Goal: Navigation & Orientation: Find specific page/section

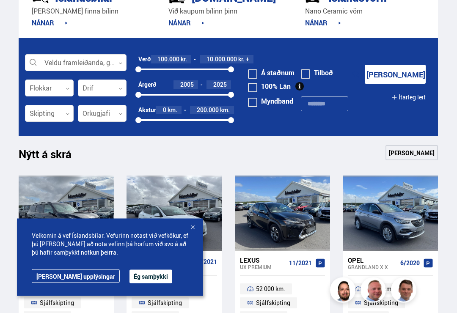
scroll to position [195, 0]
click at [129, 283] on button "Ég samþykki" at bounding box center [150, 277] width 43 height 14
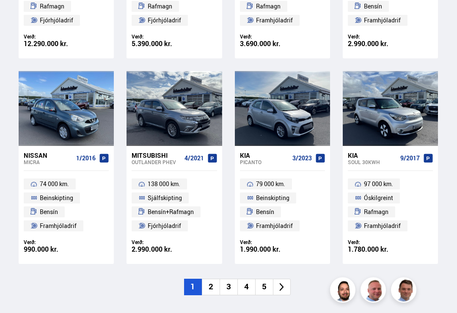
scroll to position [505, 0]
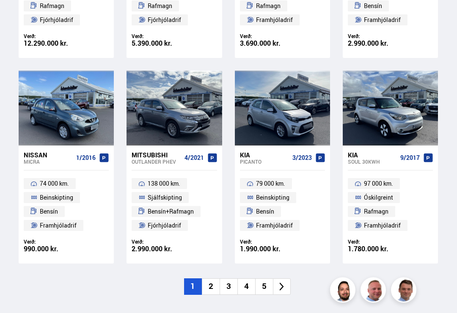
click at [209, 288] on li "2" at bounding box center [211, 287] width 18 height 16
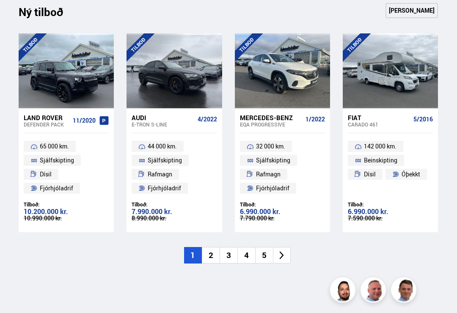
scroll to position [834, 0]
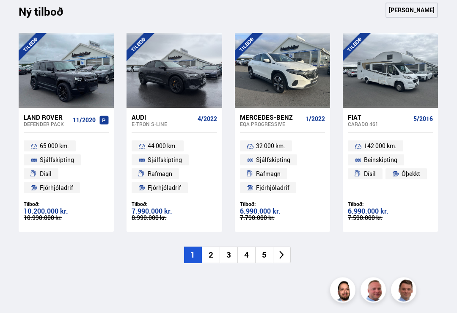
click at [282, 250] on icon at bounding box center [282, 255] width 10 height 10
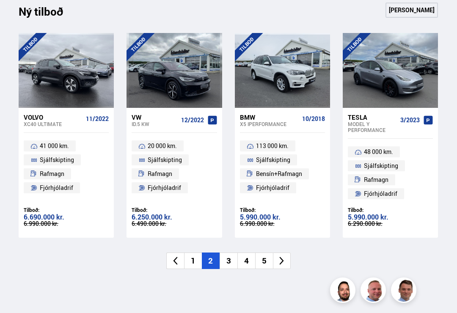
click at [285, 259] on icon at bounding box center [282, 261] width 10 height 10
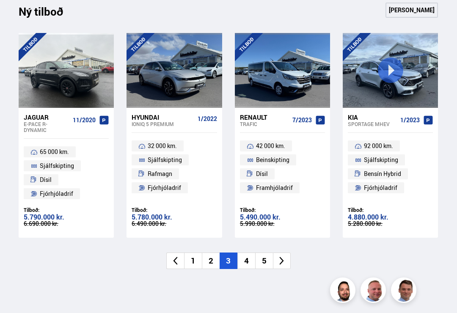
click at [282, 256] on icon at bounding box center [282, 261] width 10 height 10
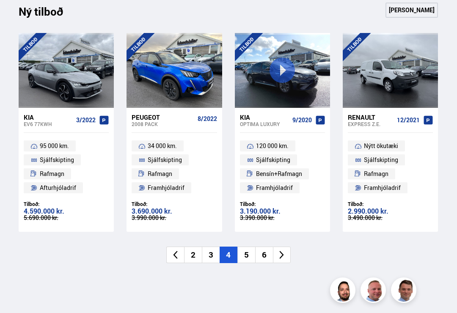
click at [284, 254] on icon at bounding box center [282, 255] width 10 height 10
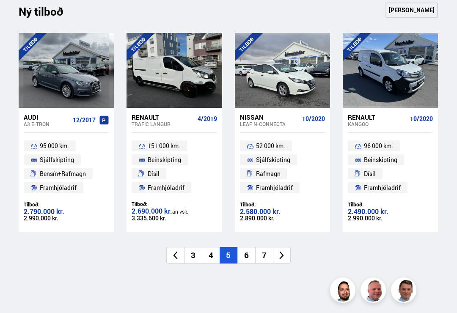
click at [279, 255] on icon at bounding box center [282, 255] width 10 height 10
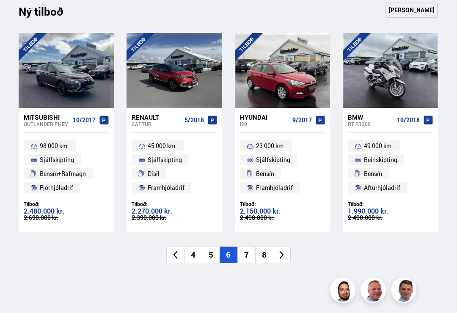
click at [282, 251] on icon at bounding box center [282, 255] width 4 height 8
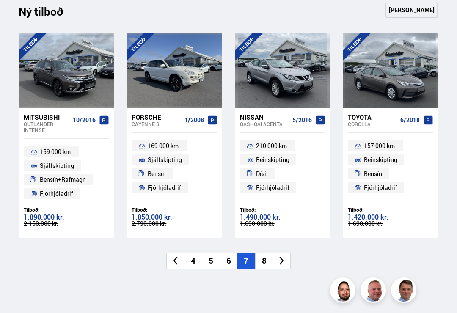
click at [280, 258] on icon at bounding box center [282, 261] width 10 height 10
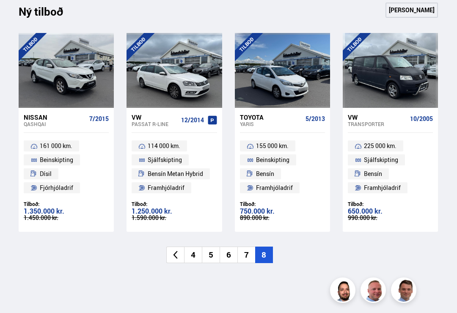
click at [265, 254] on li "8" at bounding box center [264, 255] width 18 height 16
click at [170, 252] on li at bounding box center [175, 255] width 18 height 16
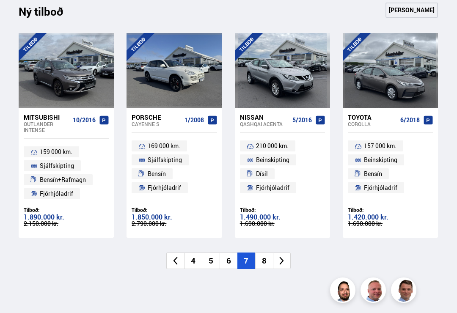
click at [281, 259] on icon at bounding box center [282, 261] width 10 height 10
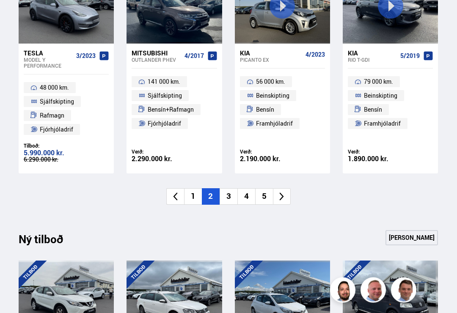
scroll to position [583, 0]
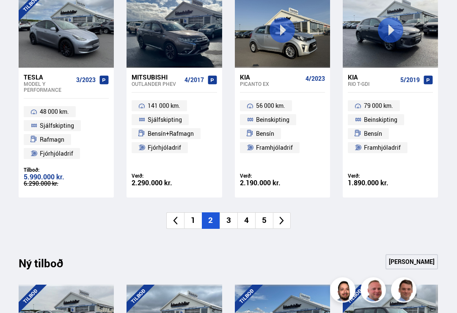
click at [282, 219] on icon at bounding box center [282, 221] width 10 height 10
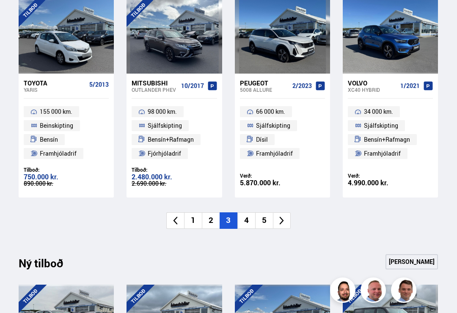
click at [282, 218] on icon at bounding box center [282, 221] width 4 height 8
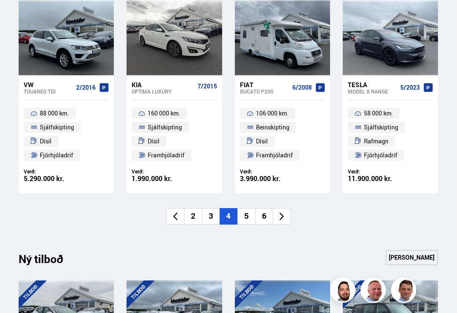
click at [282, 215] on icon at bounding box center [282, 216] width 10 height 10
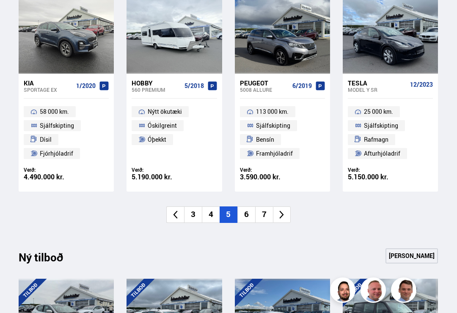
click at [280, 215] on icon at bounding box center [282, 215] width 10 height 10
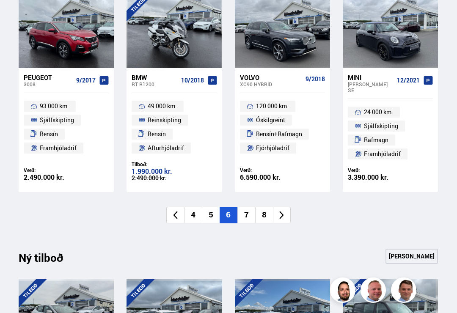
click at [280, 215] on icon at bounding box center [282, 215] width 10 height 10
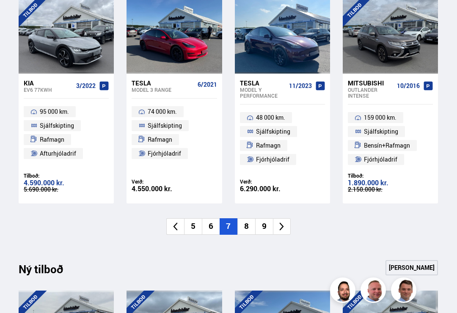
scroll to position [582, 0]
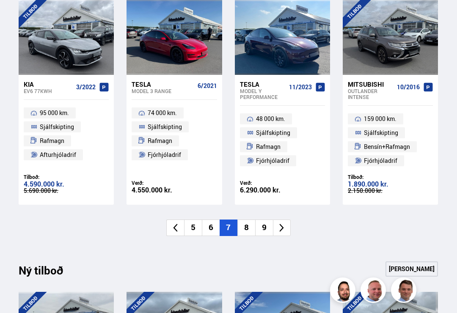
click at [277, 230] on li at bounding box center [282, 227] width 18 height 16
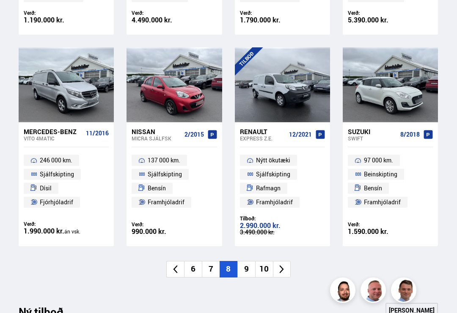
scroll to position [529, 0]
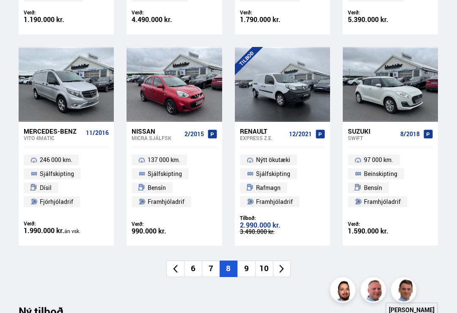
click at [283, 269] on icon at bounding box center [282, 269] width 10 height 10
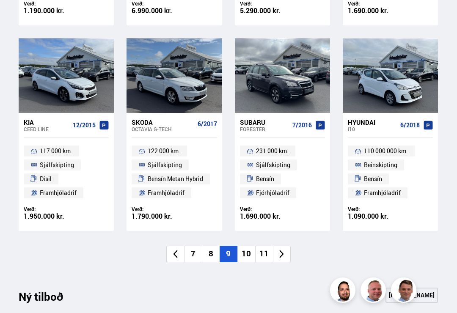
scroll to position [537, 0]
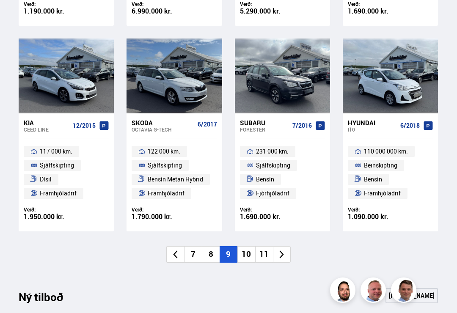
click at [282, 252] on icon at bounding box center [282, 254] width 4 height 8
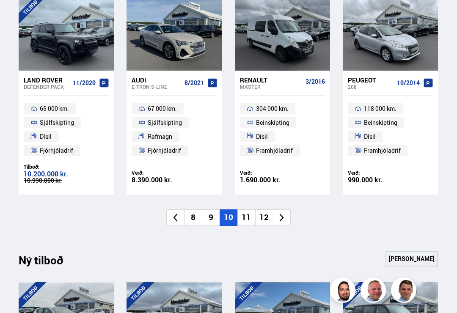
scroll to position [590, 0]
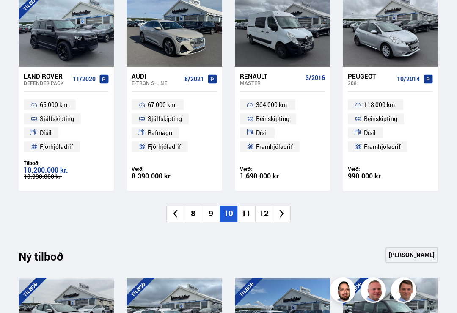
click at [281, 214] on icon at bounding box center [282, 214] width 10 height 10
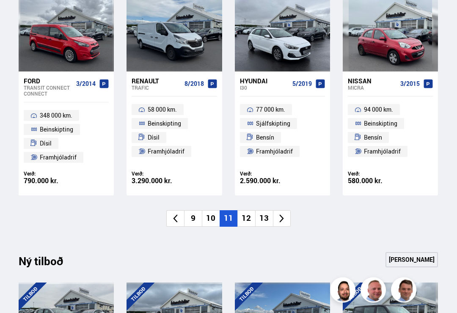
scroll to position [585, 0]
click at [280, 220] on li at bounding box center [282, 218] width 18 height 16
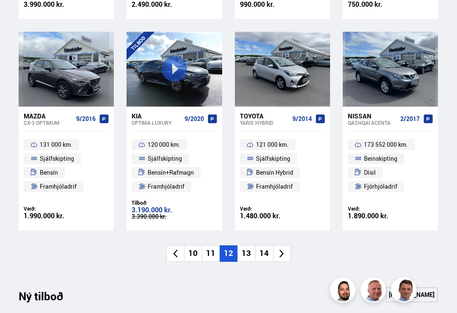
scroll to position [552, 0]
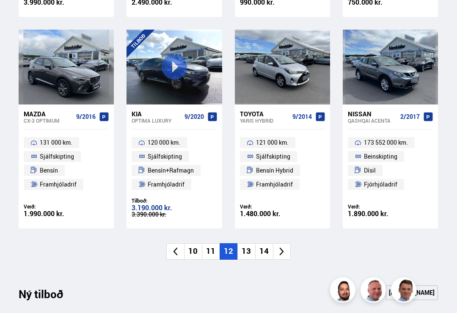
click at [284, 251] on icon at bounding box center [282, 252] width 10 height 10
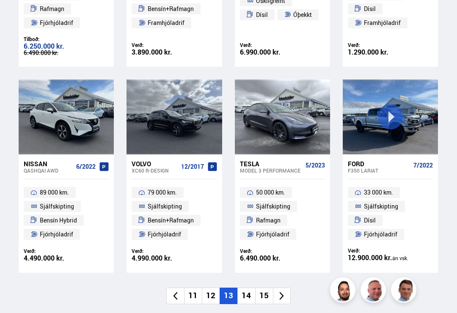
scroll to position [502, 0]
click at [280, 295] on icon at bounding box center [282, 296] width 10 height 10
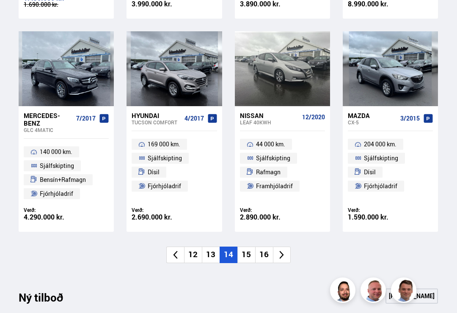
scroll to position [580, 0]
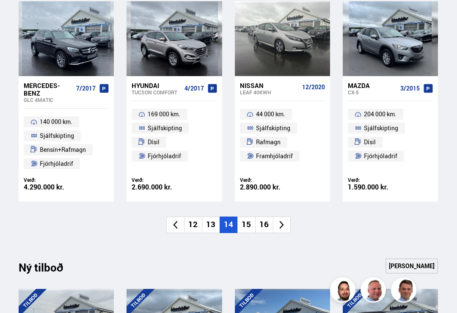
click at [279, 227] on li at bounding box center [282, 225] width 18 height 16
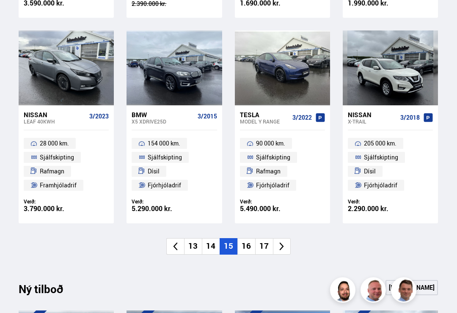
scroll to position [557, 0]
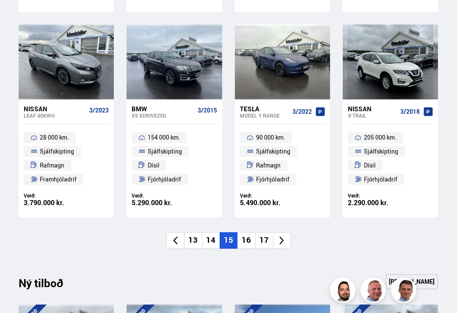
click at [243, 242] on li "16" at bounding box center [246, 240] width 18 height 16
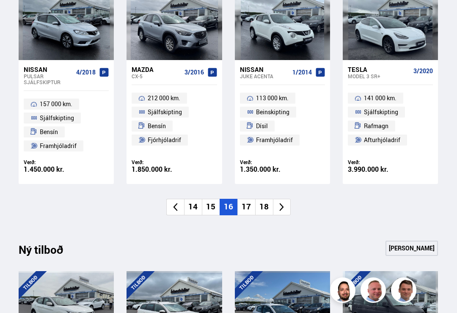
scroll to position [596, 0]
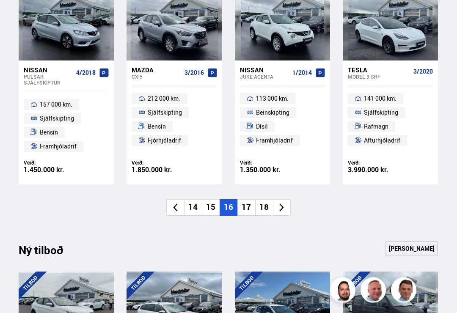
click at [281, 207] on icon at bounding box center [282, 208] width 10 height 10
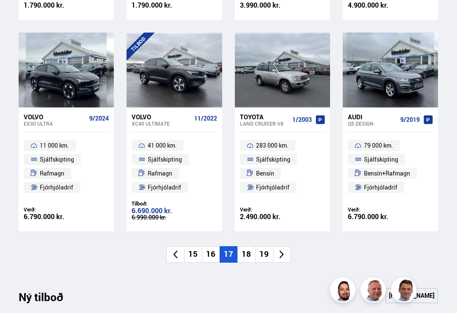
scroll to position [548, 0]
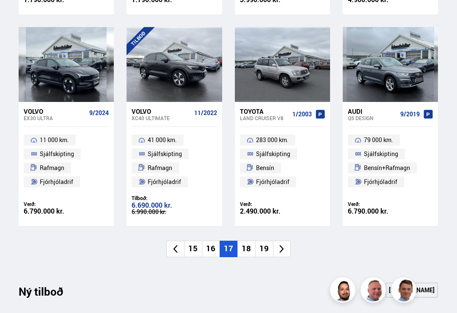
click at [241, 252] on li "18" at bounding box center [246, 249] width 18 height 16
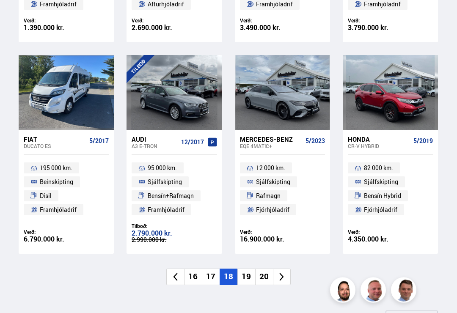
scroll to position [521, 0]
click at [282, 280] on li at bounding box center [282, 277] width 18 height 16
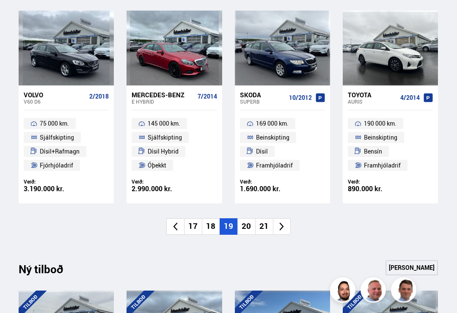
scroll to position [577, 0]
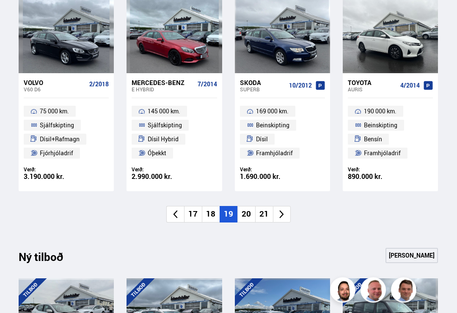
click at [246, 214] on li "20" at bounding box center [246, 214] width 18 height 16
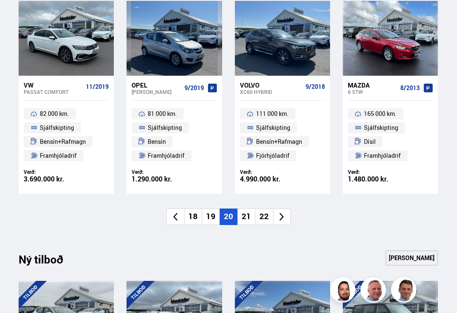
scroll to position [575, 0]
click at [242, 220] on li "21" at bounding box center [246, 216] width 18 height 16
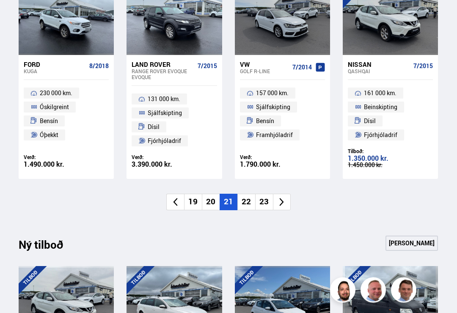
click at [246, 200] on li "22" at bounding box center [246, 202] width 18 height 16
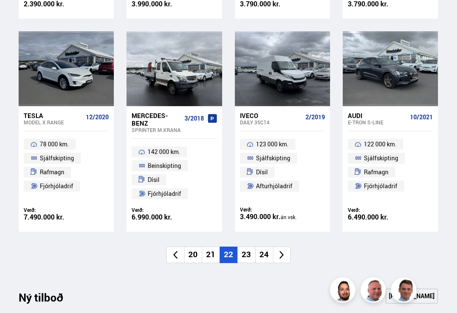
scroll to position [546, 0]
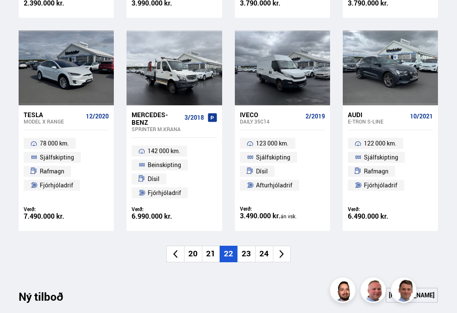
click at [249, 256] on li "23" at bounding box center [246, 254] width 18 height 16
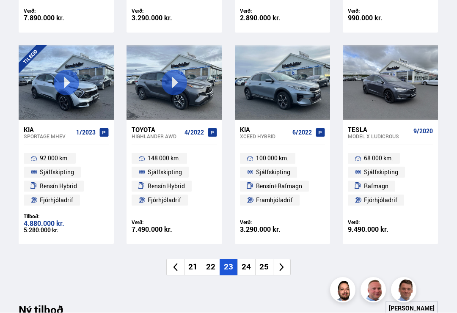
scroll to position [531, 0]
click at [279, 266] on icon at bounding box center [282, 267] width 10 height 10
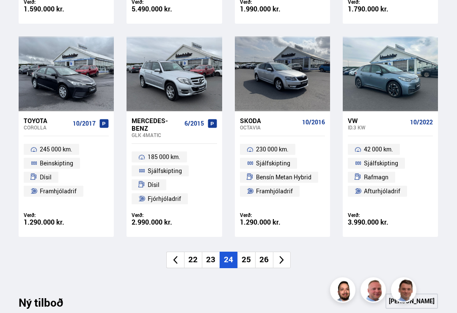
scroll to position [566, 0]
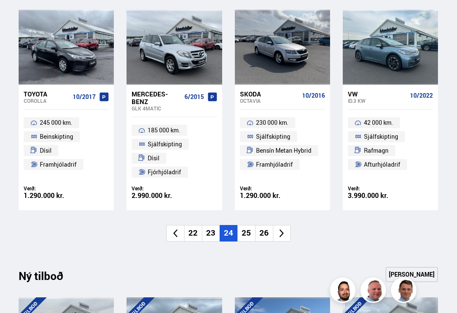
click at [247, 238] on li "25" at bounding box center [246, 233] width 18 height 16
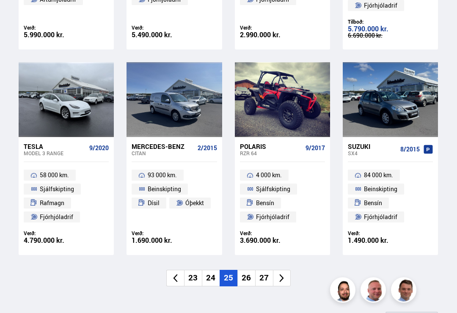
scroll to position [526, 0]
click at [248, 271] on li "26" at bounding box center [246, 278] width 18 height 16
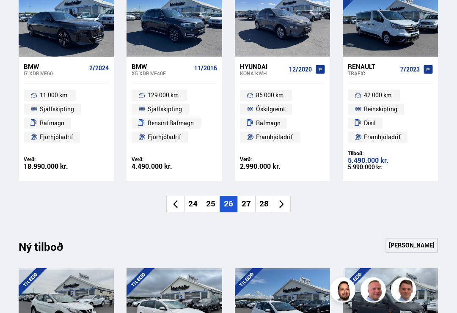
scroll to position [604, 0]
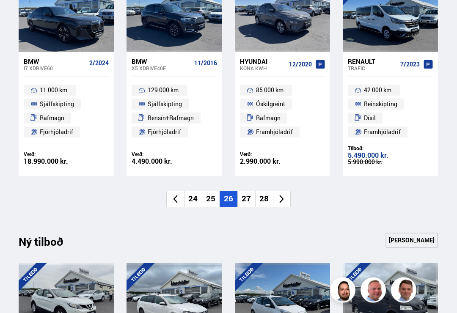
click at [244, 203] on li "27" at bounding box center [246, 199] width 18 height 16
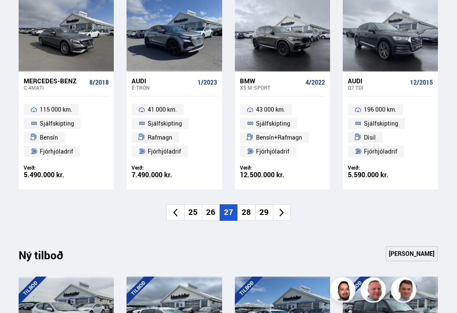
click at [244, 214] on li "28" at bounding box center [246, 213] width 18 height 16
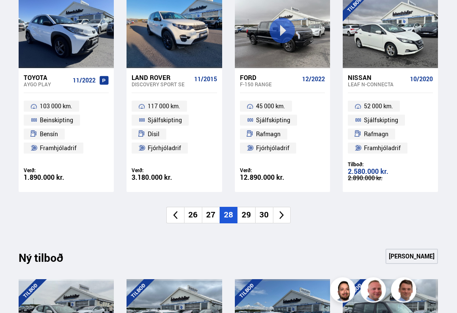
scroll to position [581, 0]
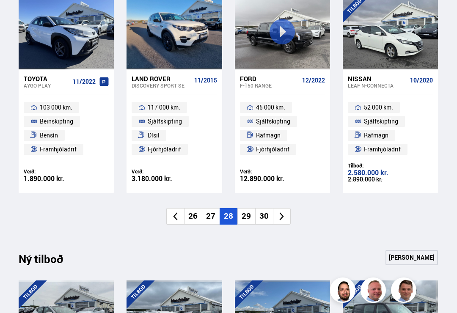
click at [244, 216] on li "29" at bounding box center [246, 216] width 18 height 16
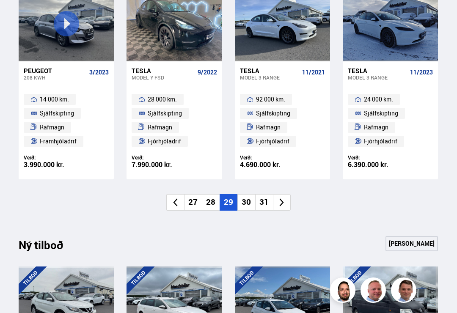
scroll to position [612, 0]
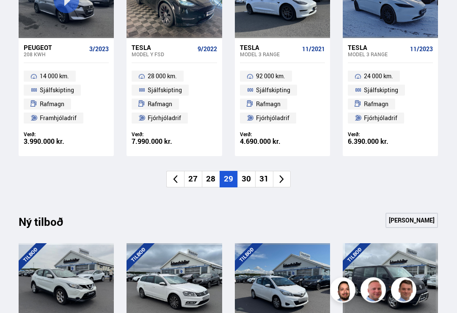
click at [245, 182] on li "30" at bounding box center [246, 179] width 18 height 16
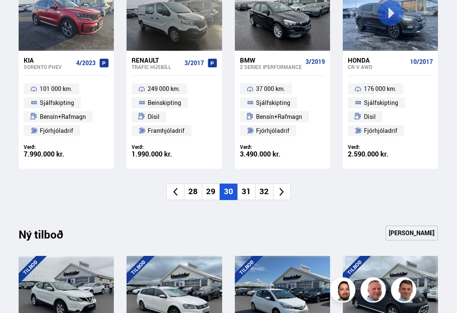
scroll to position [602, 0]
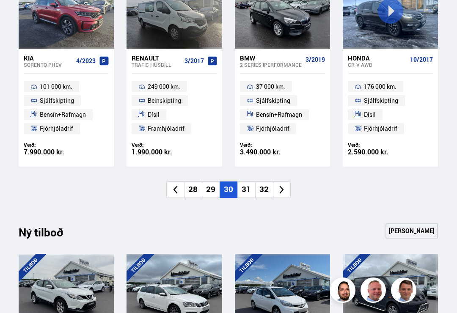
click at [249, 189] on li "31" at bounding box center [246, 189] width 18 height 16
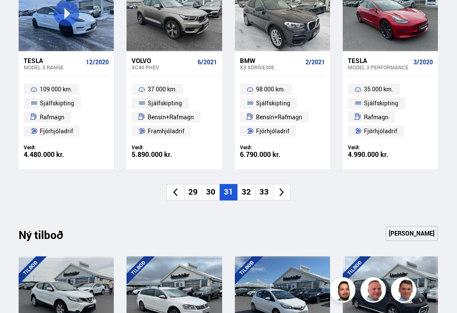
scroll to position [600, 0]
click at [247, 196] on li "32" at bounding box center [246, 192] width 18 height 16
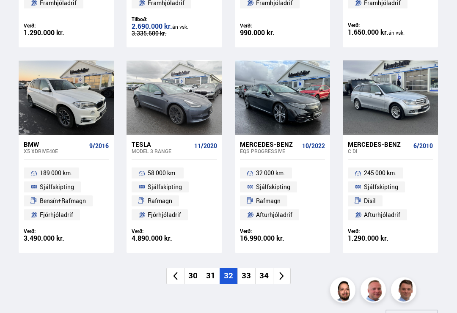
scroll to position [530, 0]
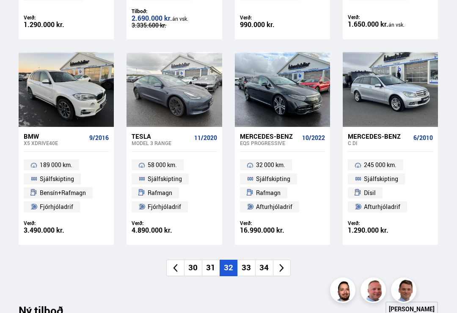
click at [280, 267] on icon at bounding box center [282, 268] width 4 height 8
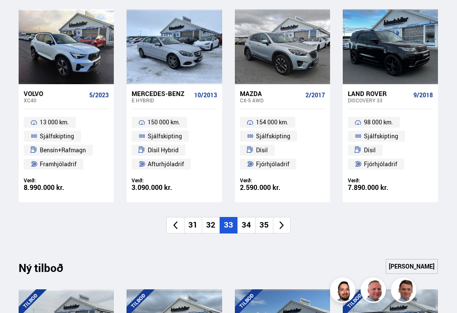
scroll to position [568, 0]
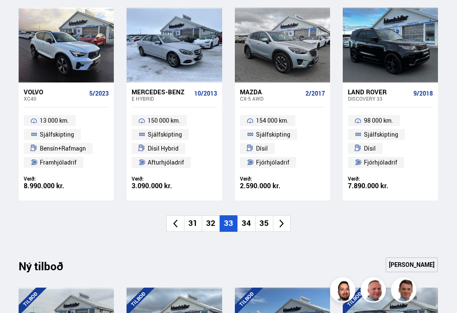
click at [282, 225] on li at bounding box center [282, 224] width 18 height 16
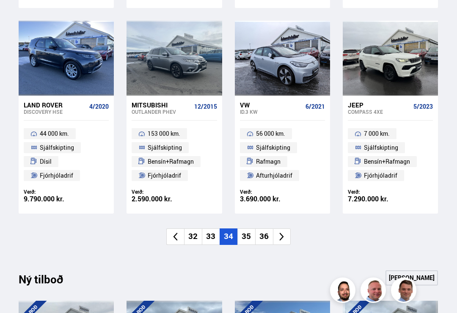
scroll to position [562, 0]
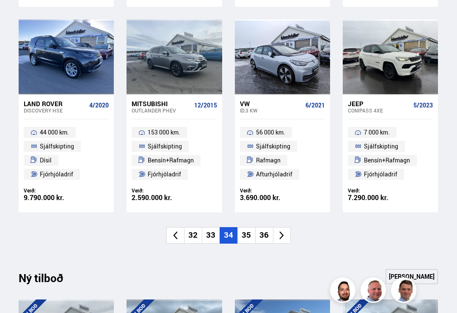
click at [282, 233] on icon at bounding box center [282, 235] width 4 height 8
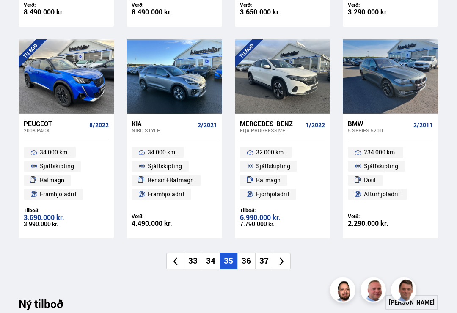
scroll to position [537, 0]
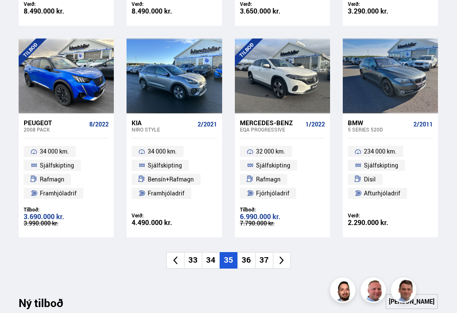
click at [281, 256] on icon at bounding box center [282, 260] width 10 height 10
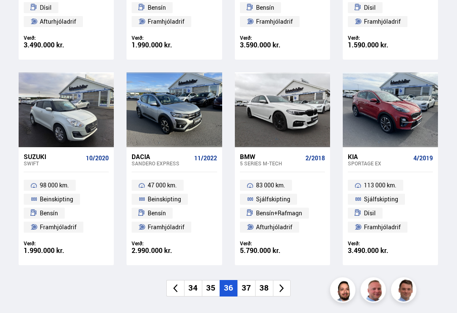
scroll to position [506, 0]
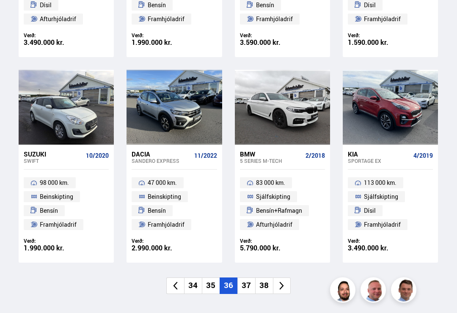
click at [279, 287] on icon at bounding box center [282, 286] width 10 height 10
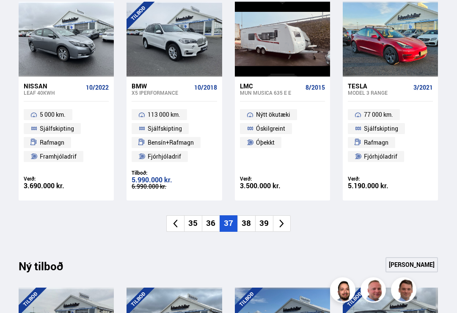
scroll to position [575, 0]
click at [285, 223] on icon at bounding box center [282, 224] width 10 height 10
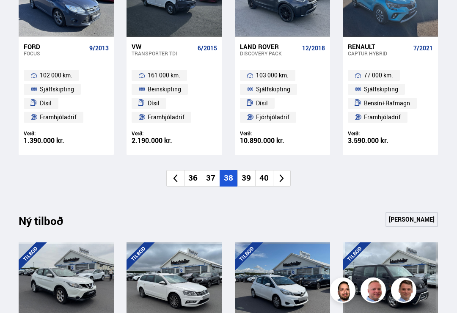
scroll to position [628, 0]
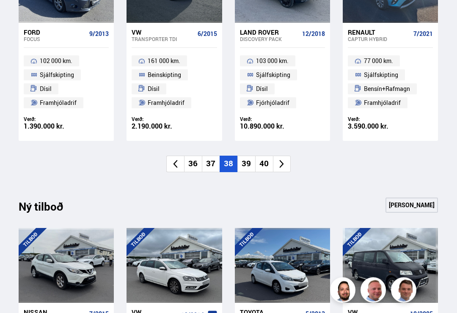
click at [279, 165] on icon at bounding box center [282, 164] width 10 height 10
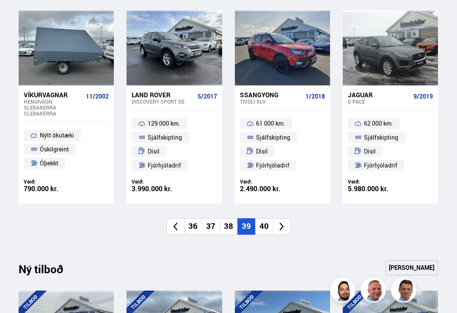
scroll to position [568, 0]
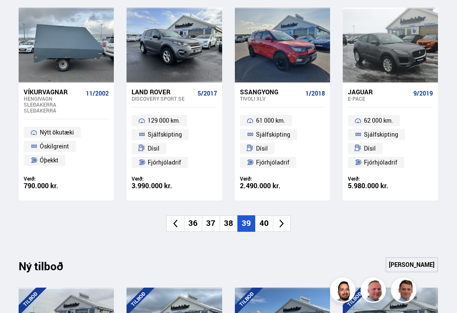
click at [280, 225] on li at bounding box center [282, 223] width 18 height 16
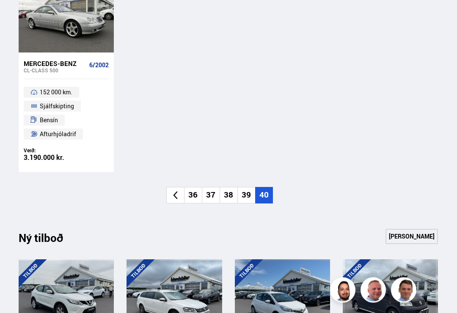
scroll to position [398, 0]
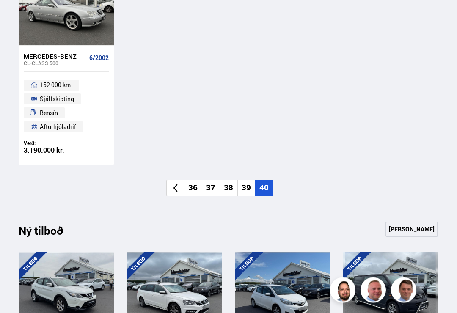
click at [245, 188] on li "39" at bounding box center [246, 188] width 18 height 16
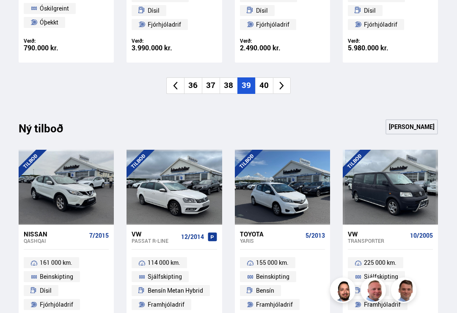
scroll to position [672, 0]
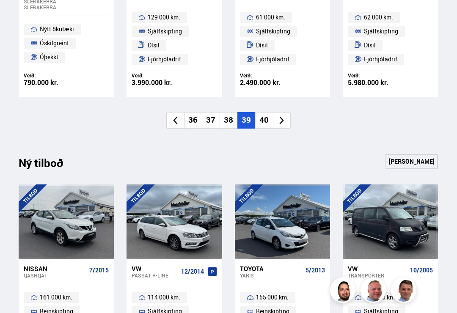
click at [280, 119] on icon at bounding box center [282, 120] width 10 height 10
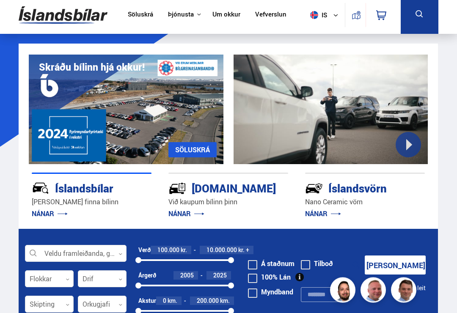
scroll to position [0, 0]
